Goal: Task Accomplishment & Management: Use online tool/utility

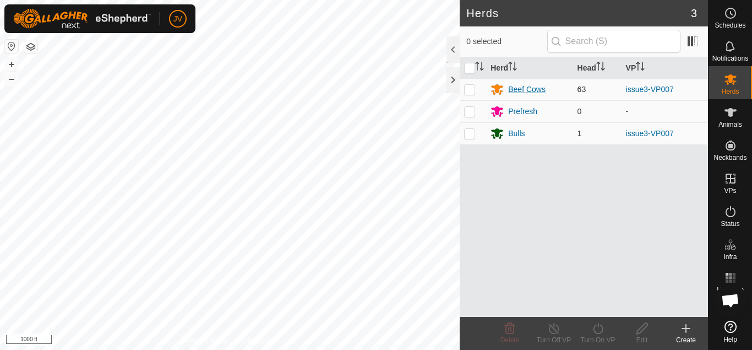
click at [528, 90] on div "Beef Cows" at bounding box center [526, 90] width 37 height 12
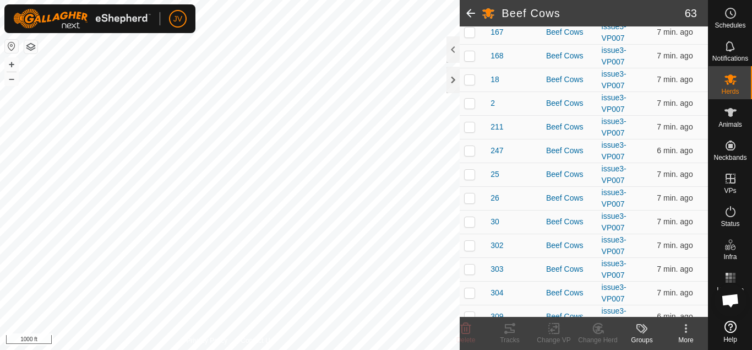
scroll to position [747, 0]
click at [471, 79] on p-checkbox at bounding box center [469, 79] width 11 height 9
checkbox input "true"
click at [509, 328] on icon at bounding box center [510, 328] width 10 height 9
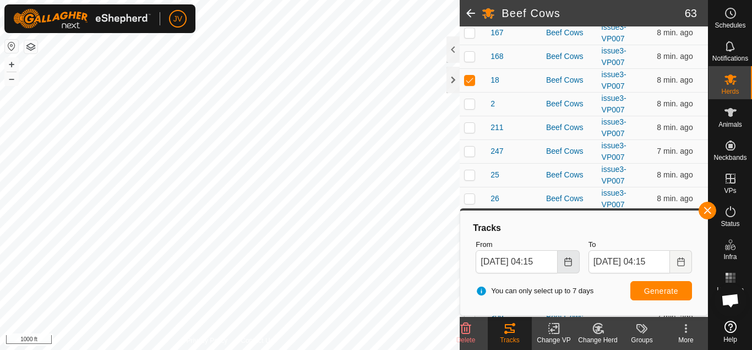
click at [566, 266] on button "Choose Date" at bounding box center [569, 261] width 22 height 23
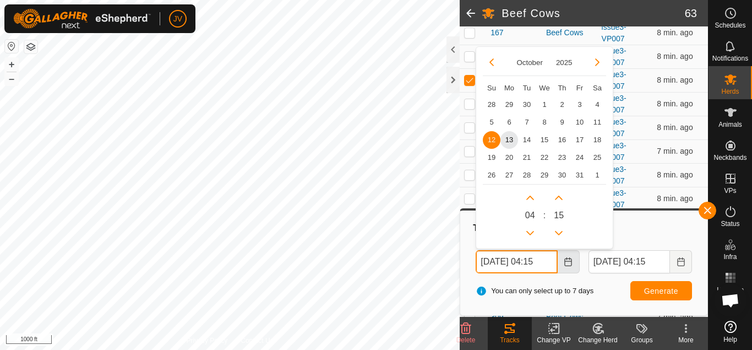
scroll to position [0, 3]
click at [528, 120] on span "7" at bounding box center [527, 122] width 18 height 18
type input "[DATE] 04:15"
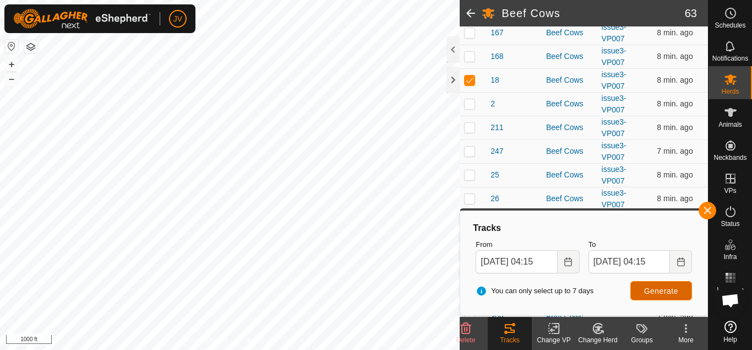
click at [663, 291] on span "Generate" at bounding box center [661, 290] width 34 height 9
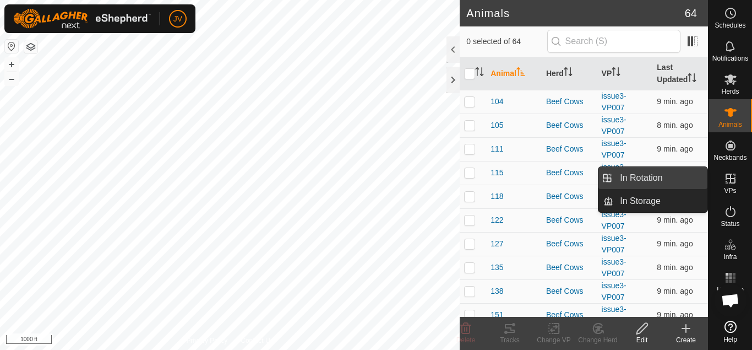
click at [674, 179] on link "In Rotation" at bounding box center [660, 178] width 94 height 22
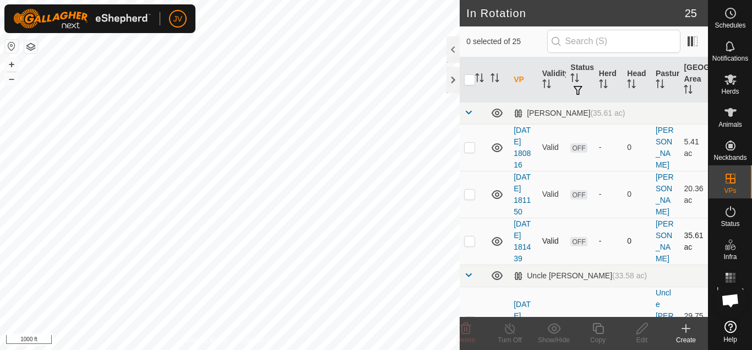
checkbox input "true"
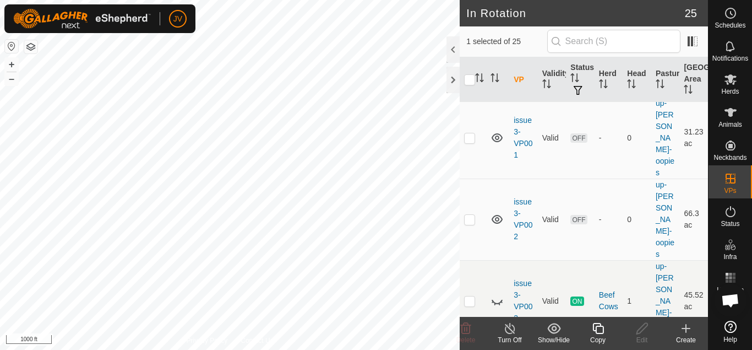
scroll to position [1426, 0]
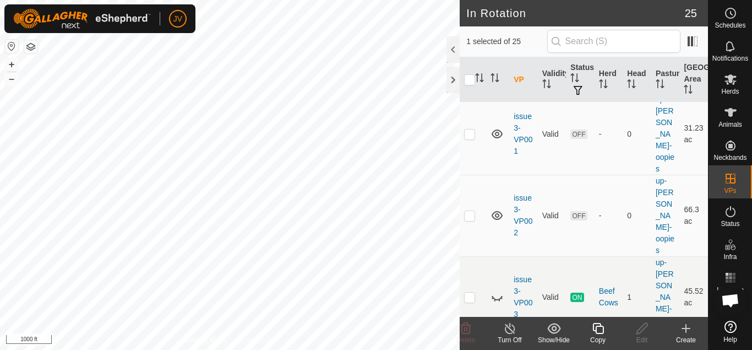
click at [597, 330] on icon at bounding box center [598, 327] width 14 height 13
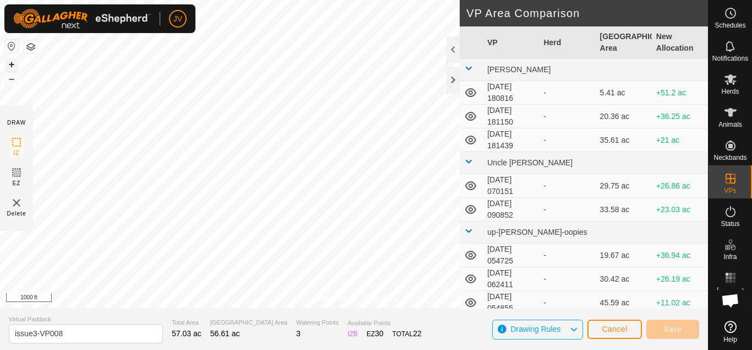
click at [9, 67] on button "+" at bounding box center [11, 64] width 13 height 13
click at [9, 64] on button "+" at bounding box center [11, 64] width 13 height 13
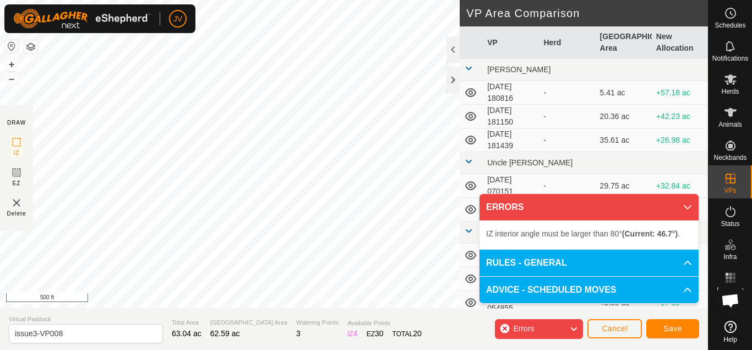
click at [617, 288] on body "JV Schedules Notifications Herds Animals Neckbands VPs Status Infra Heatmap Hel…" at bounding box center [376, 175] width 752 height 350
click at [10, 78] on button "–" at bounding box center [11, 78] width 13 height 13
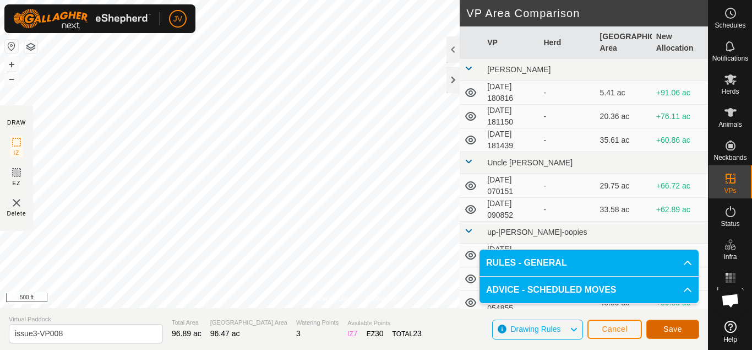
click at [677, 325] on span "Save" at bounding box center [672, 328] width 19 height 9
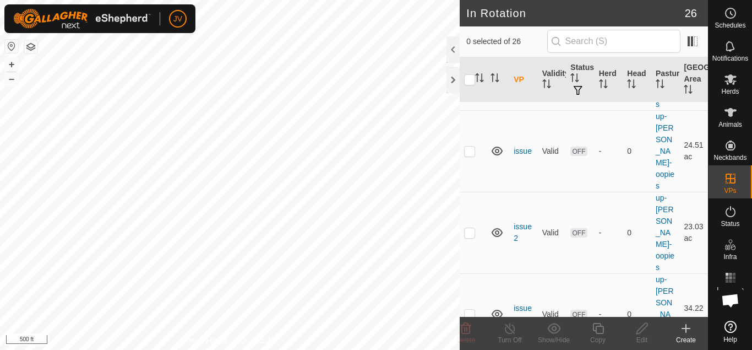
scroll to position [1484, 0]
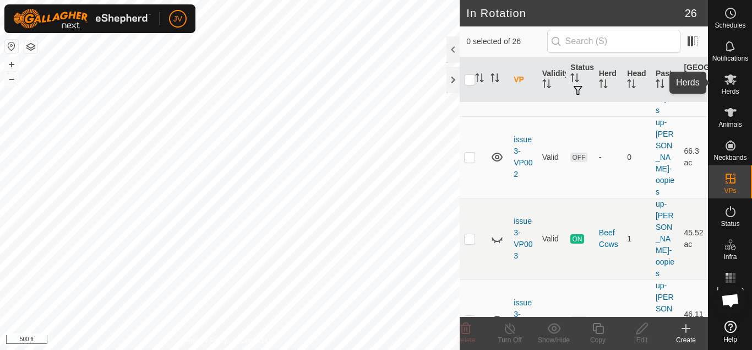
click at [732, 84] on icon at bounding box center [730, 79] width 13 height 13
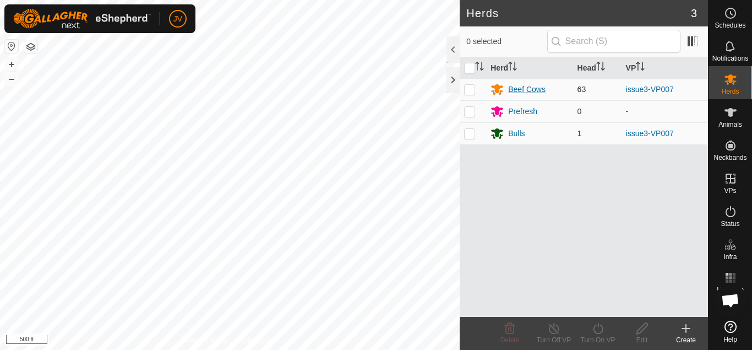
click at [556, 89] on div "Beef Cows" at bounding box center [529, 89] width 78 height 13
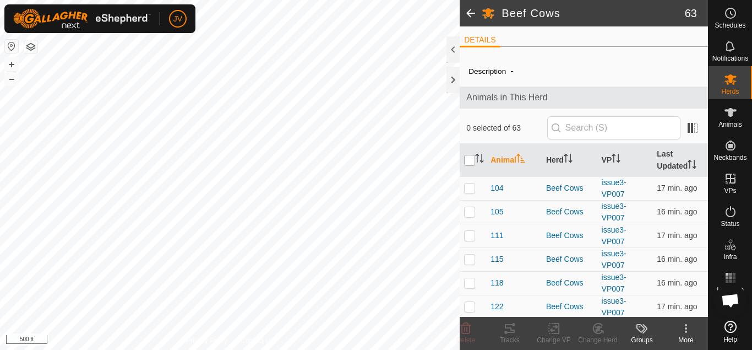
click at [472, 157] on input "checkbox" at bounding box center [469, 160] width 11 height 11
checkbox input "true"
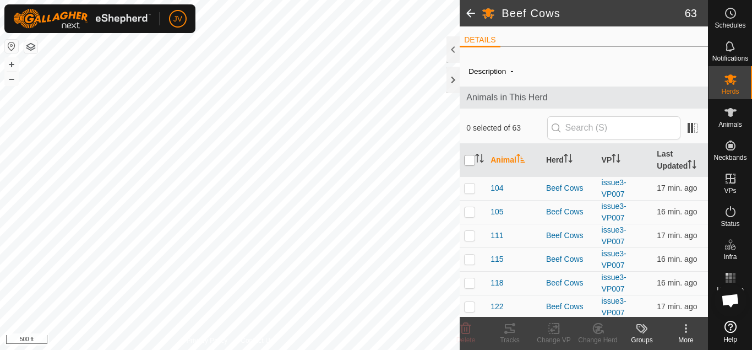
checkbox input "true"
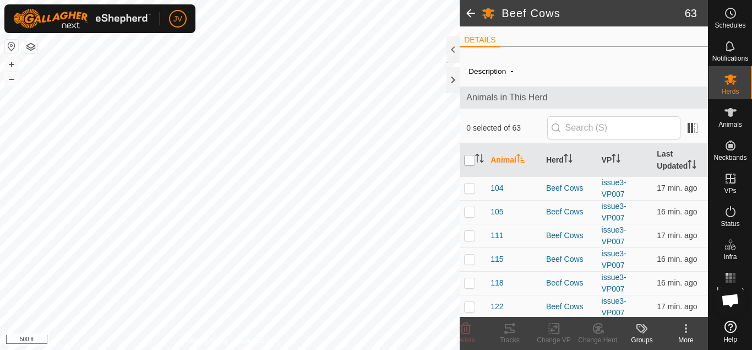
checkbox input "true"
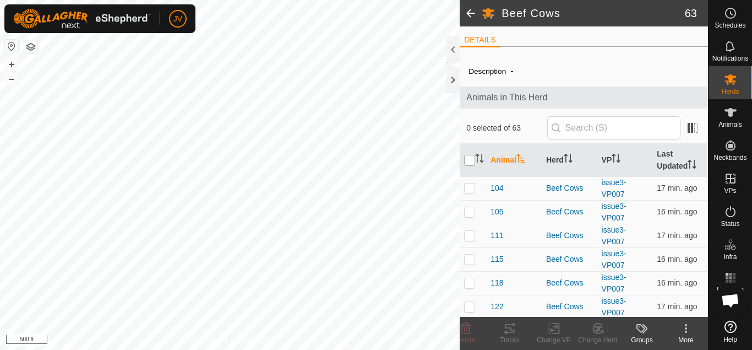
checkbox input "true"
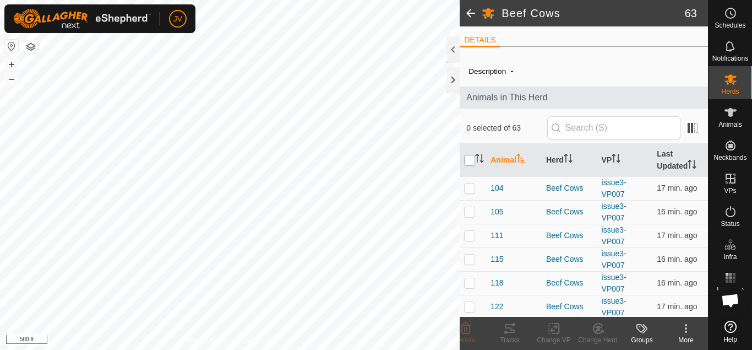
checkbox input "true"
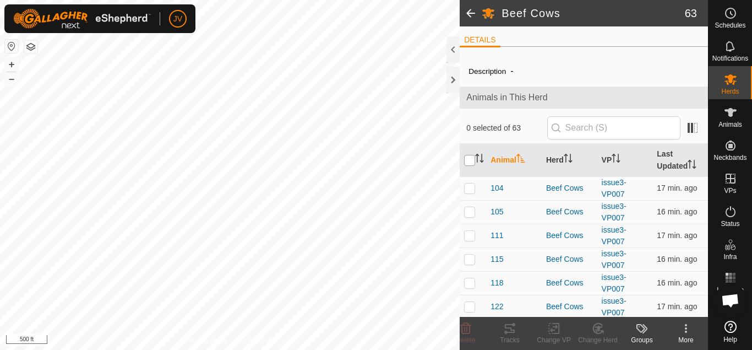
checkbox input "true"
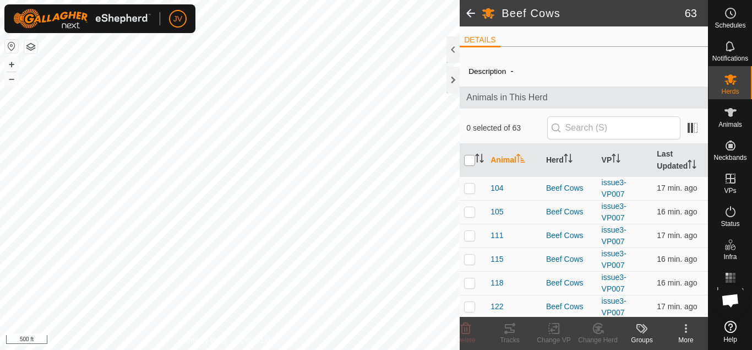
checkbox input "true"
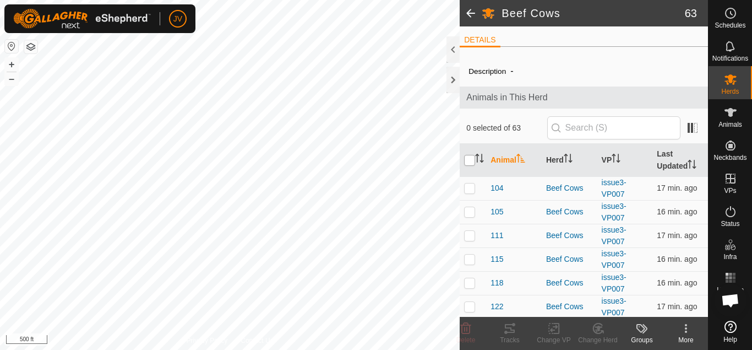
checkbox input "true"
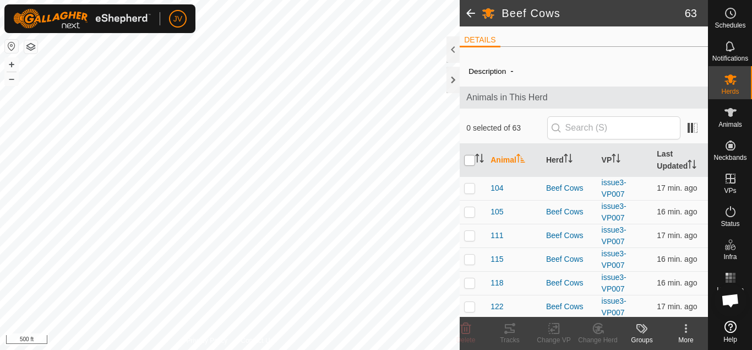
checkbox input "true"
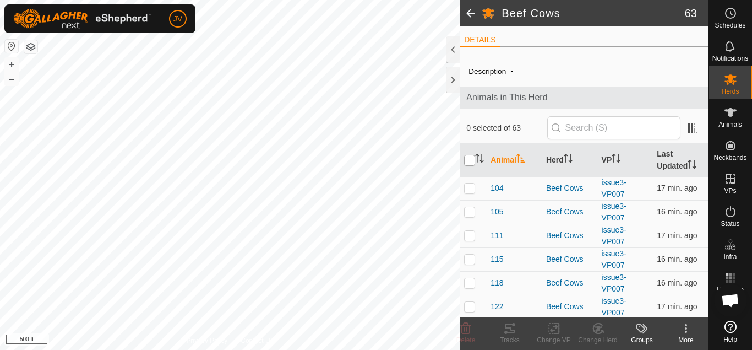
checkbox input "true"
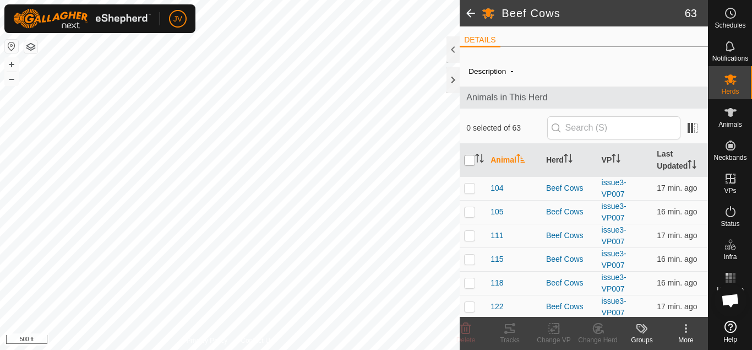
checkbox input "true"
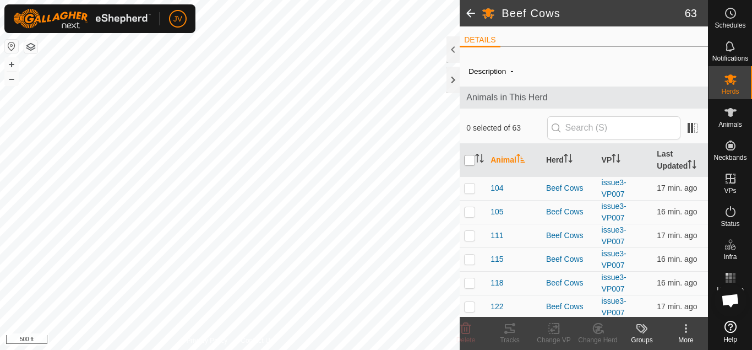
checkbox input "true"
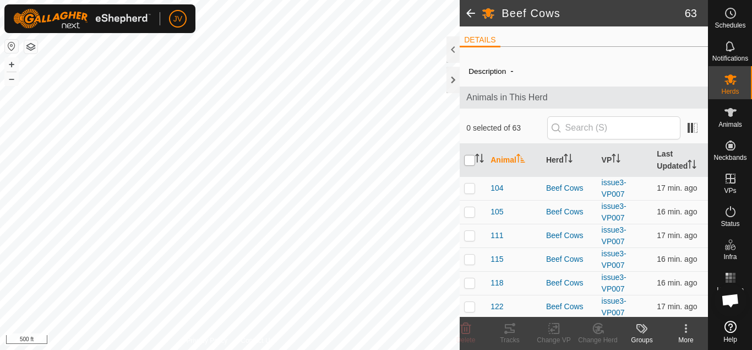
checkbox input "true"
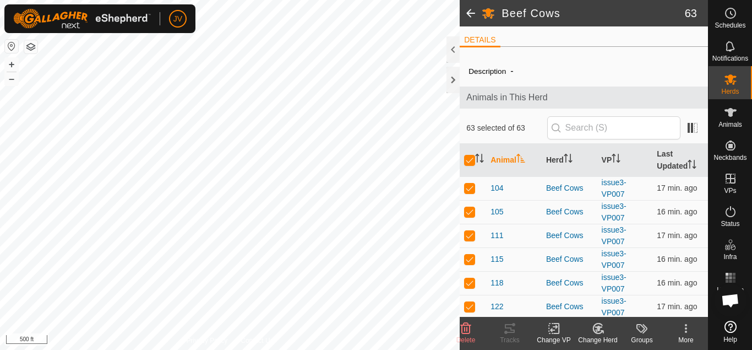
click at [555, 328] on icon at bounding box center [554, 328] width 8 height 7
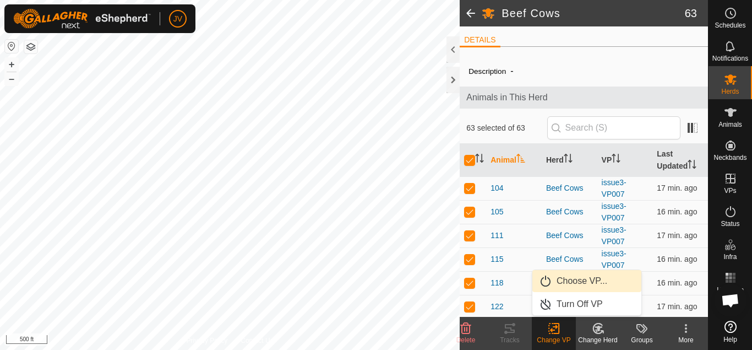
click at [572, 282] on link "Choose VP..." at bounding box center [586, 281] width 109 height 22
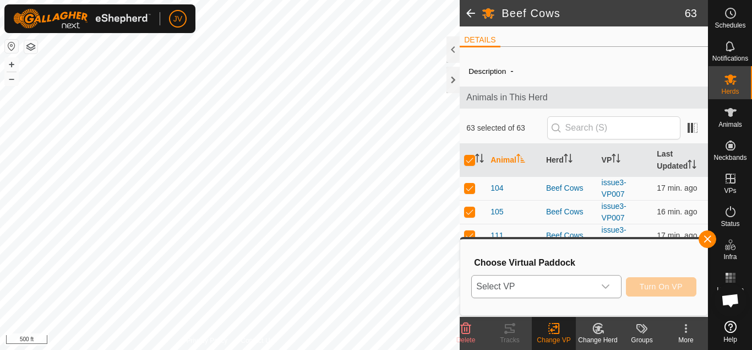
click at [606, 286] on icon "dropdown trigger" at bounding box center [605, 286] width 9 height 9
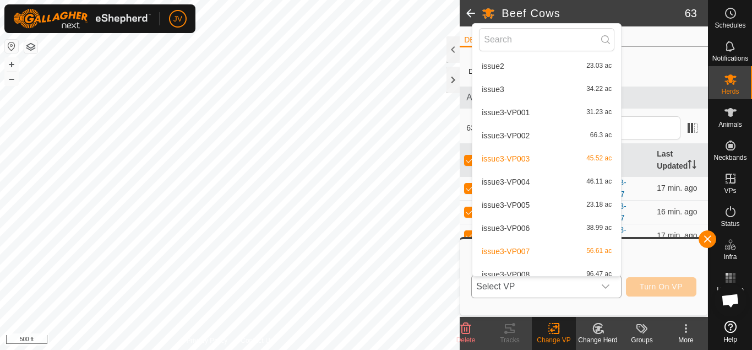
scroll to position [456, 0]
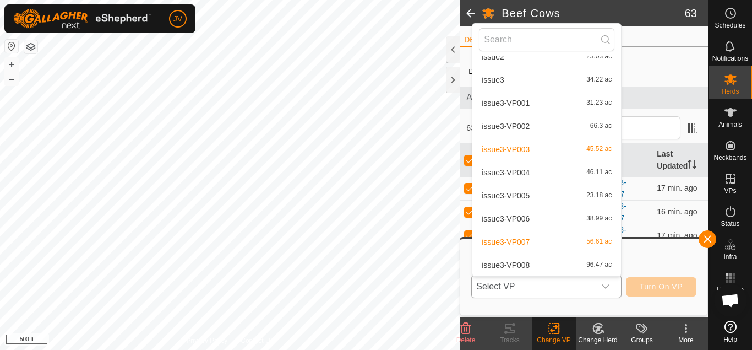
click at [520, 265] on li "issue3-VP008 96.47 ac" at bounding box center [546, 265] width 149 height 22
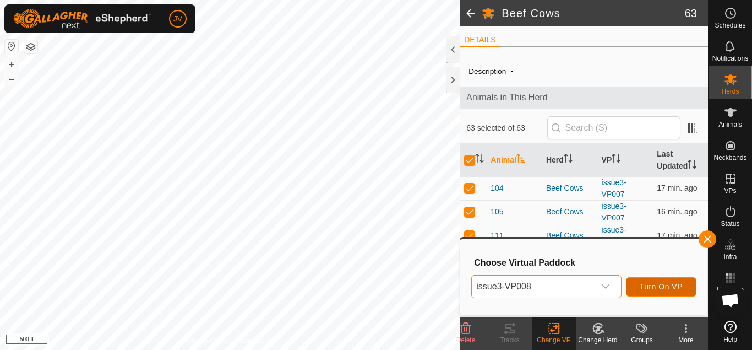
click at [653, 290] on span "Turn On VP" at bounding box center [661, 286] width 43 height 9
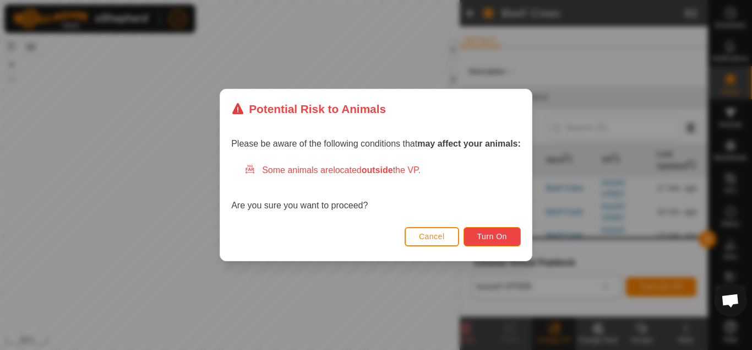
click at [490, 233] on span "Turn On" at bounding box center [492, 236] width 30 height 9
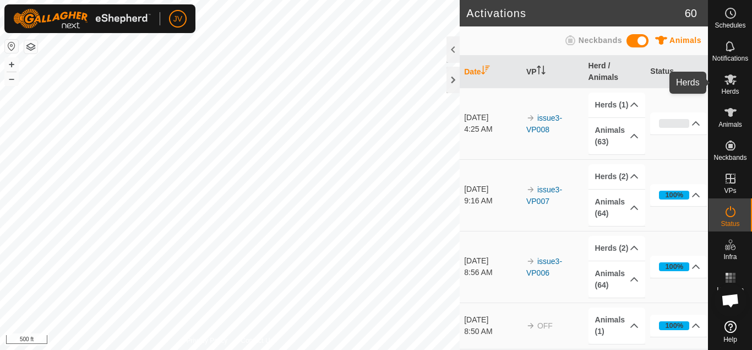
click at [728, 81] on icon at bounding box center [730, 79] width 13 height 13
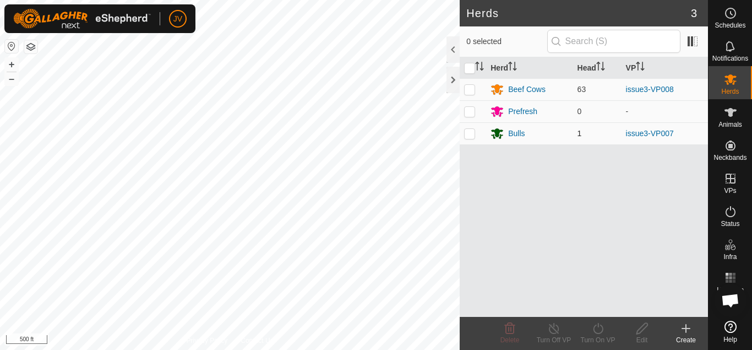
click at [468, 132] on p-checkbox at bounding box center [469, 133] width 11 height 9
checkbox input "true"
click at [596, 331] on icon at bounding box center [598, 327] width 14 height 13
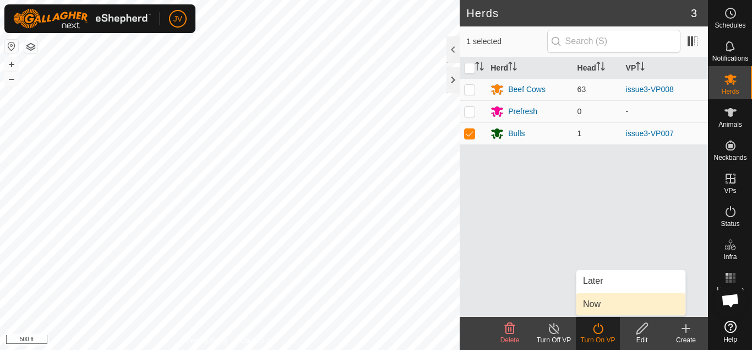
click at [597, 304] on link "Now" at bounding box center [630, 304] width 109 height 22
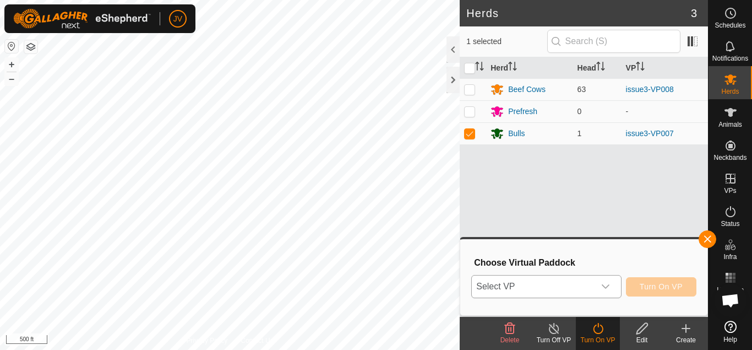
click at [607, 282] on icon "dropdown trigger" at bounding box center [605, 286] width 9 height 9
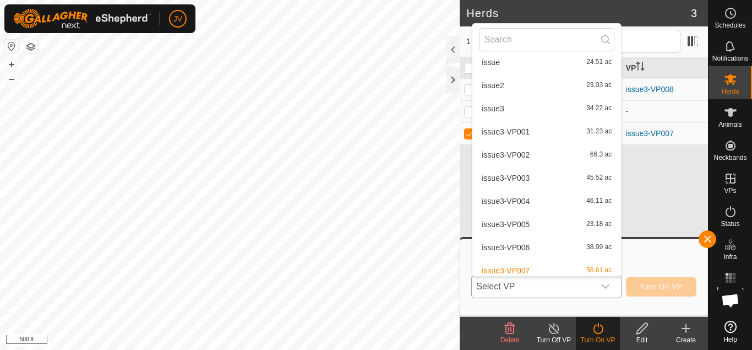
scroll to position [456, 0]
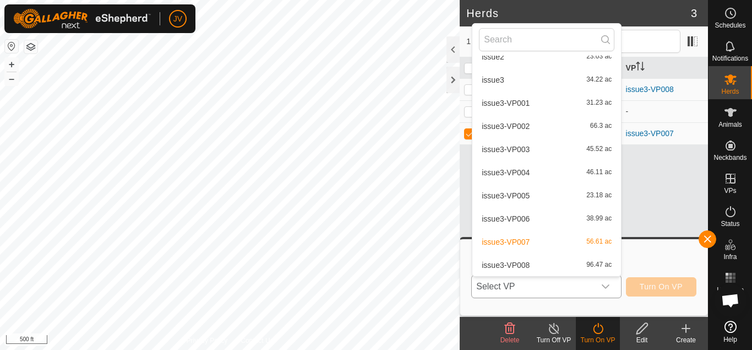
click at [516, 265] on li "issue3-VP008 96.47 ac" at bounding box center [546, 265] width 149 height 22
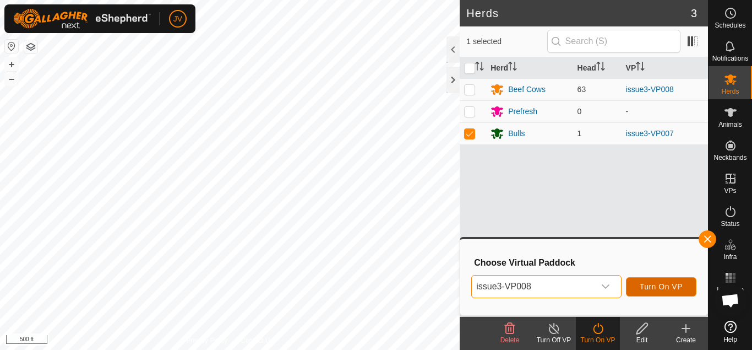
click at [645, 286] on span "Turn On VP" at bounding box center [661, 286] width 43 height 9
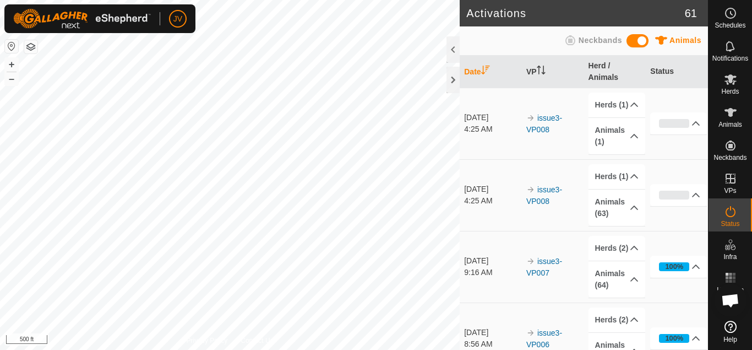
click at [645, 286] on p-accordion-header "Animals (64)" at bounding box center [616, 279] width 57 height 36
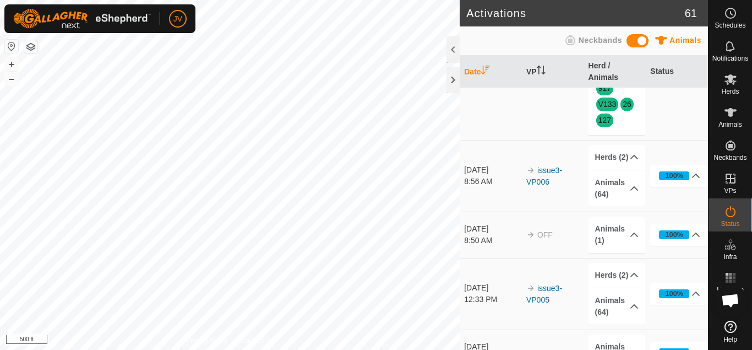
scroll to position [753, 0]
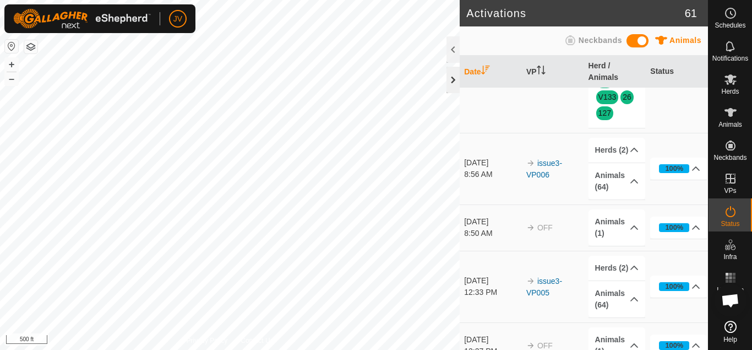
click at [452, 77] on div at bounding box center [452, 80] width 13 height 26
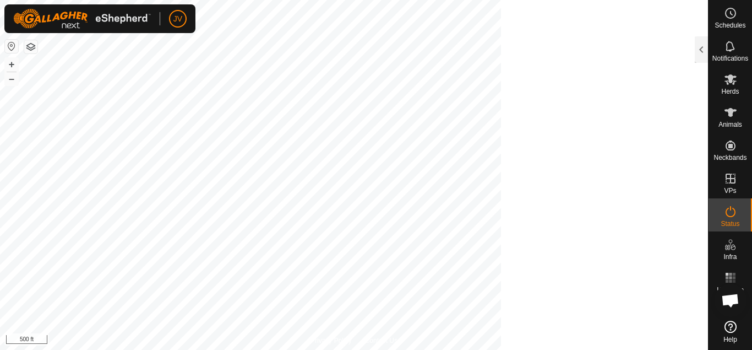
scroll to position [1042, 0]
click at [728, 49] on icon at bounding box center [730, 46] width 13 height 13
click at [701, 47] on div at bounding box center [701, 49] width 13 height 26
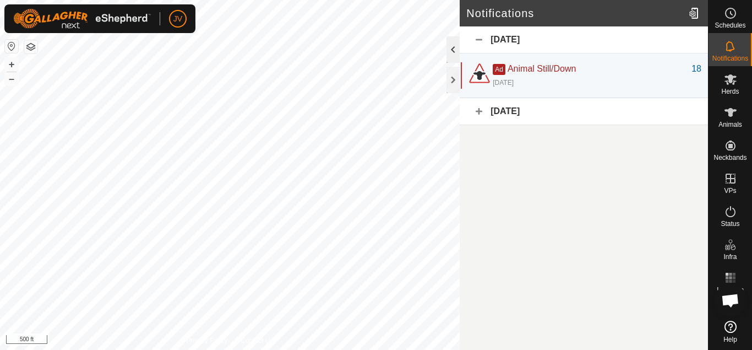
click at [452, 46] on div at bounding box center [452, 49] width 13 height 26
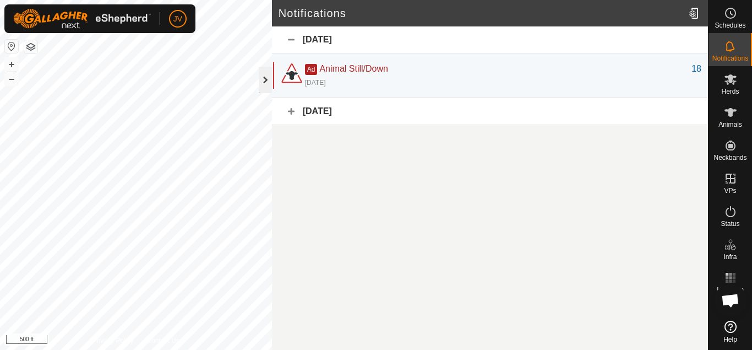
click at [264, 81] on div at bounding box center [265, 80] width 13 height 26
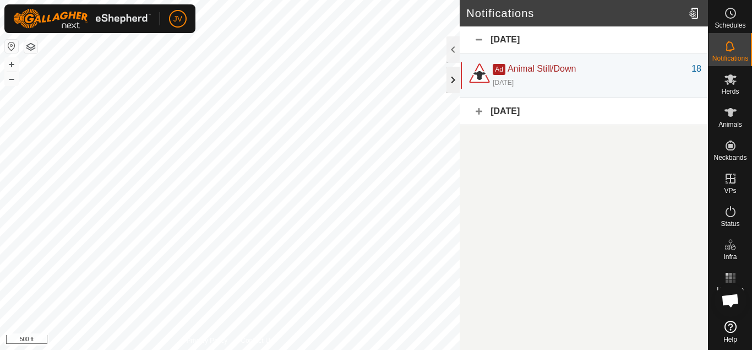
click at [456, 75] on div at bounding box center [452, 80] width 13 height 26
